Goal: Book appointment/travel/reservation

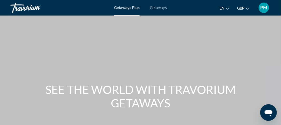
click at [162, 8] on span "Getaways" at bounding box center [158, 8] width 17 height 4
click at [265, 9] on span "PM" at bounding box center [264, 7] width 7 height 5
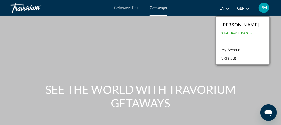
click at [265, 9] on span "PM" at bounding box center [264, 7] width 7 height 5
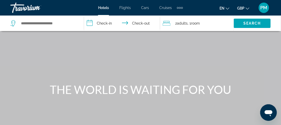
click at [123, 8] on span "Flights" at bounding box center [124, 8] width 11 height 4
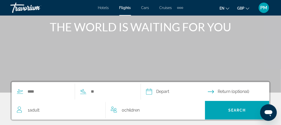
scroll to position [118, 0]
